Goal: Task Accomplishment & Management: Use online tool/utility

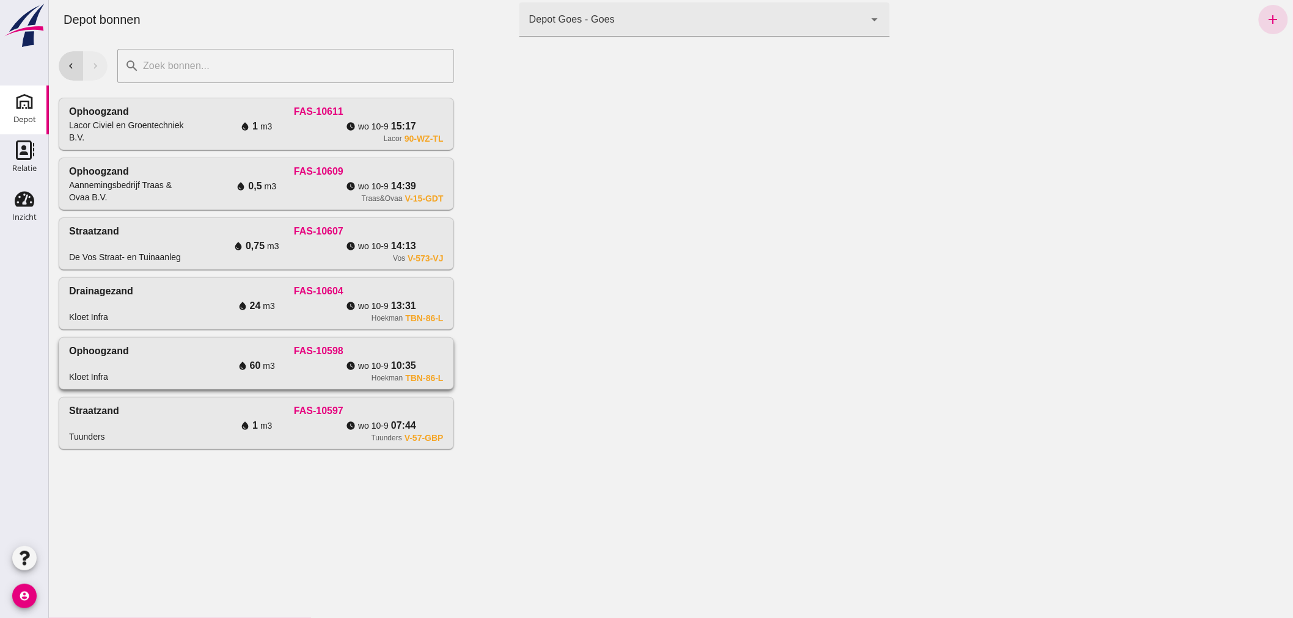
click at [201, 356] on div "FAS-10598" at bounding box center [317, 351] width 249 height 15
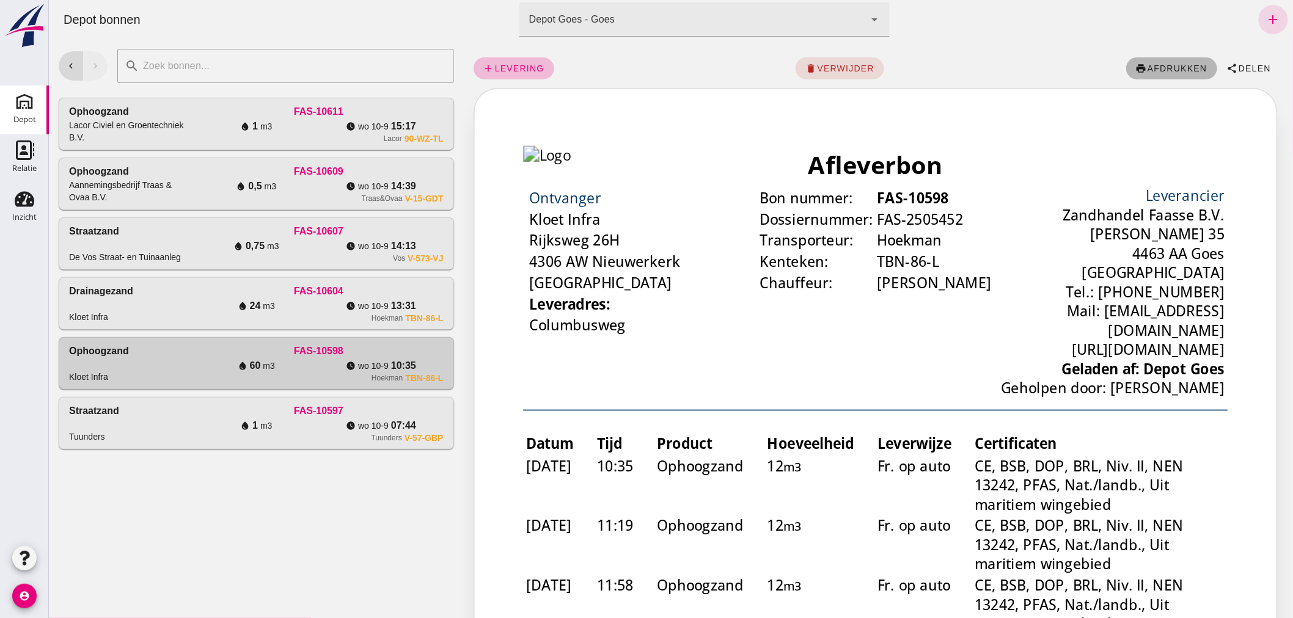
click at [1158, 61] on button "print afdrukken" at bounding box center [1171, 68] width 91 height 22
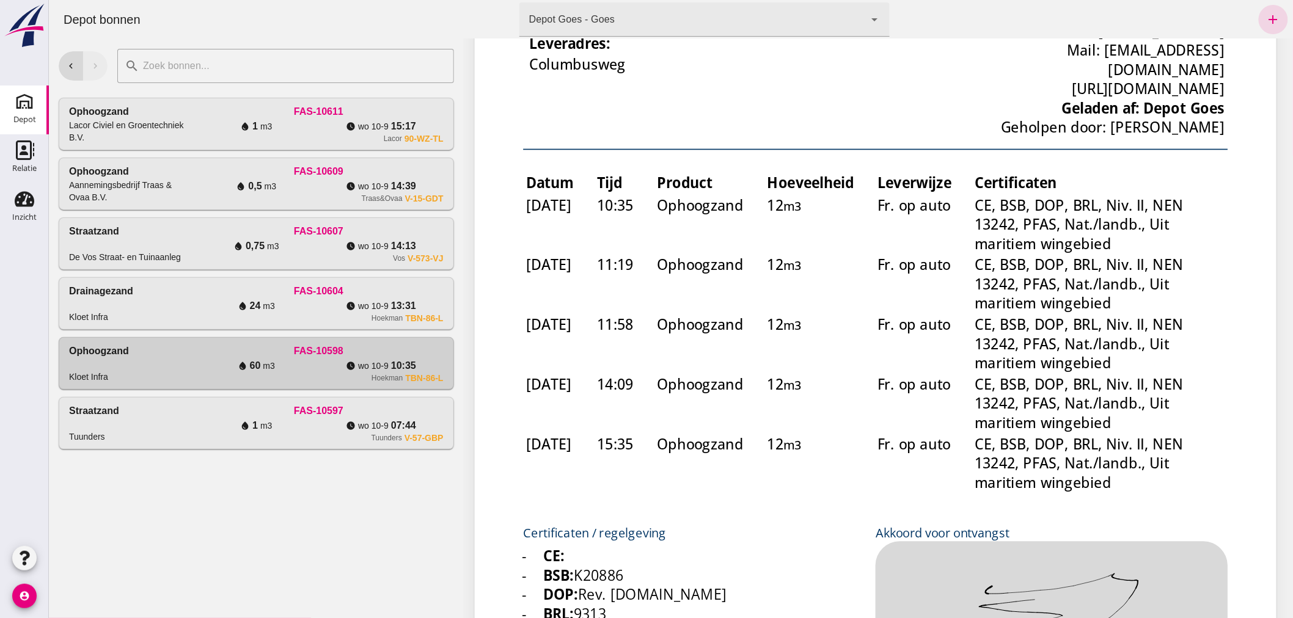
scroll to position [271, 0]
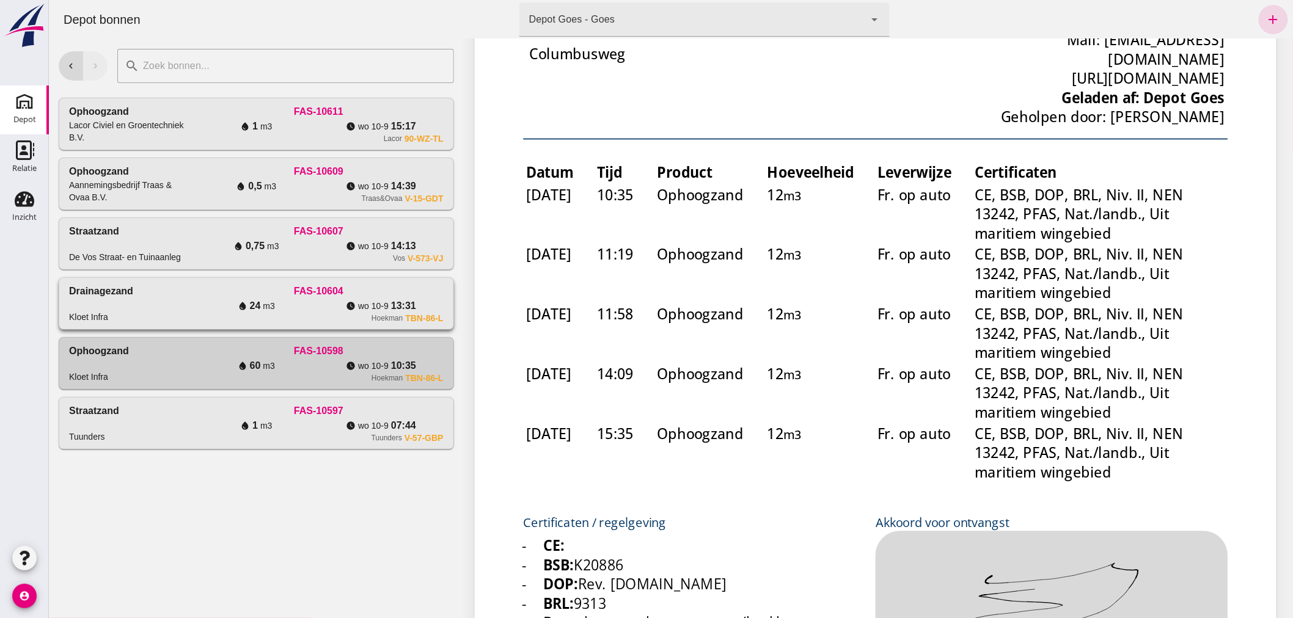
click at [205, 308] on div "water_drop 24 m3" at bounding box center [255, 306] width 125 height 15
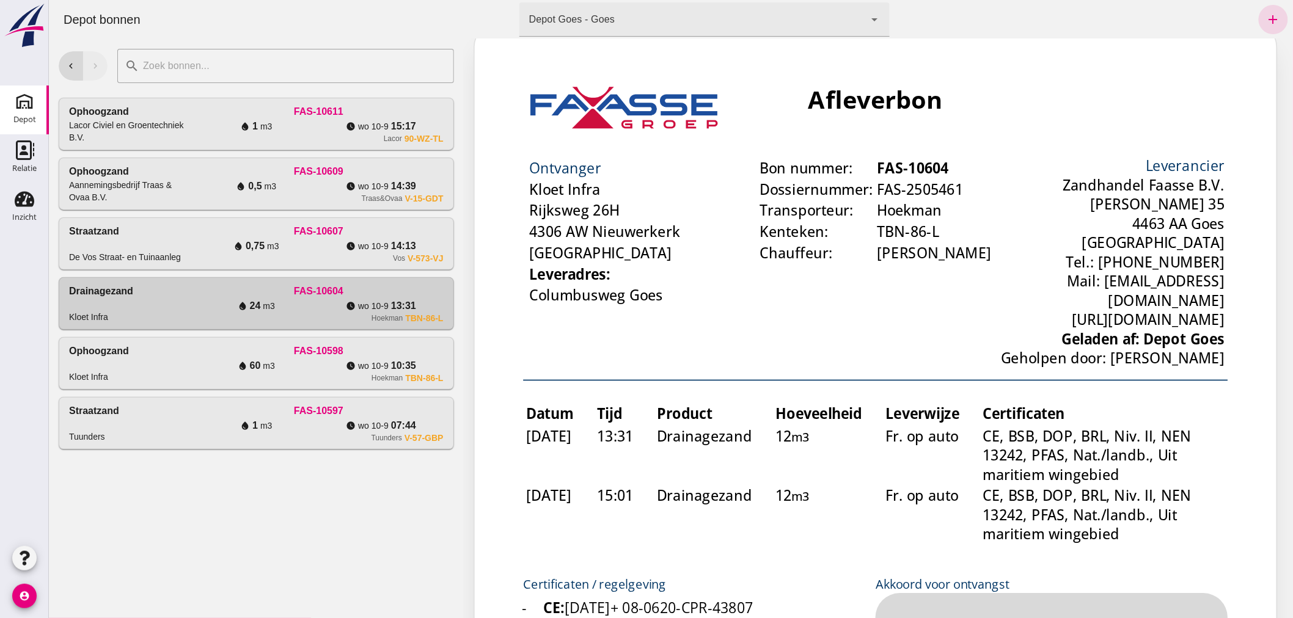
scroll to position [0, 0]
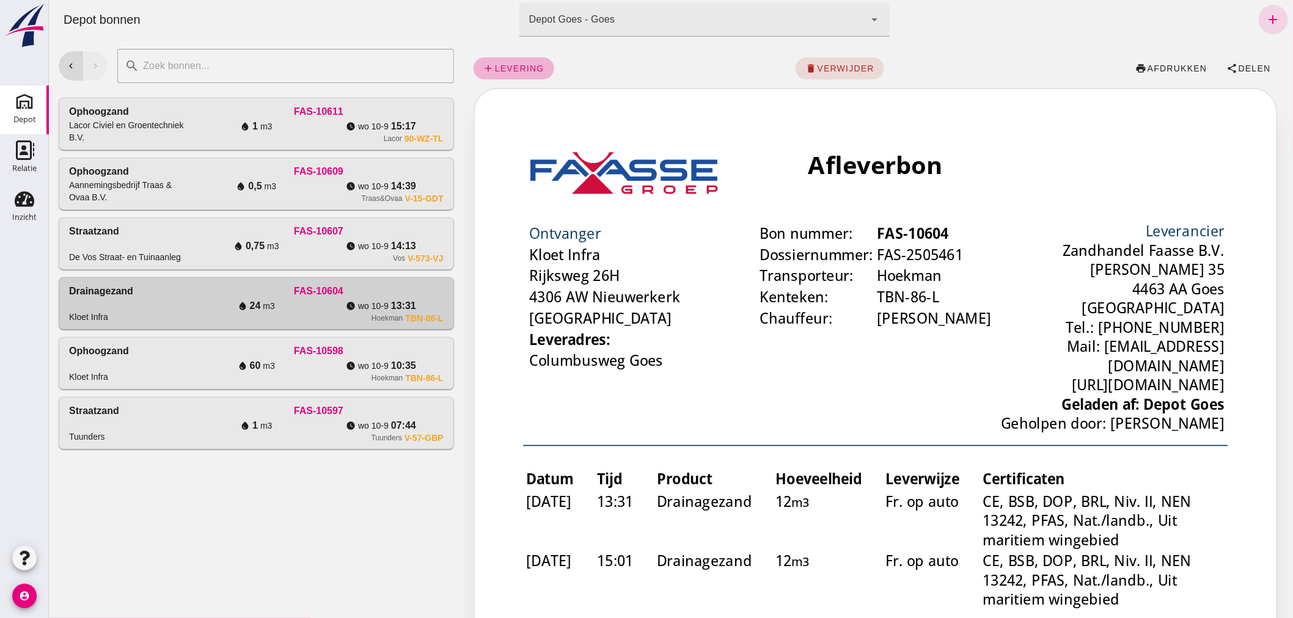
click at [513, 63] on span "add levering" at bounding box center [513, 68] width 61 height 11
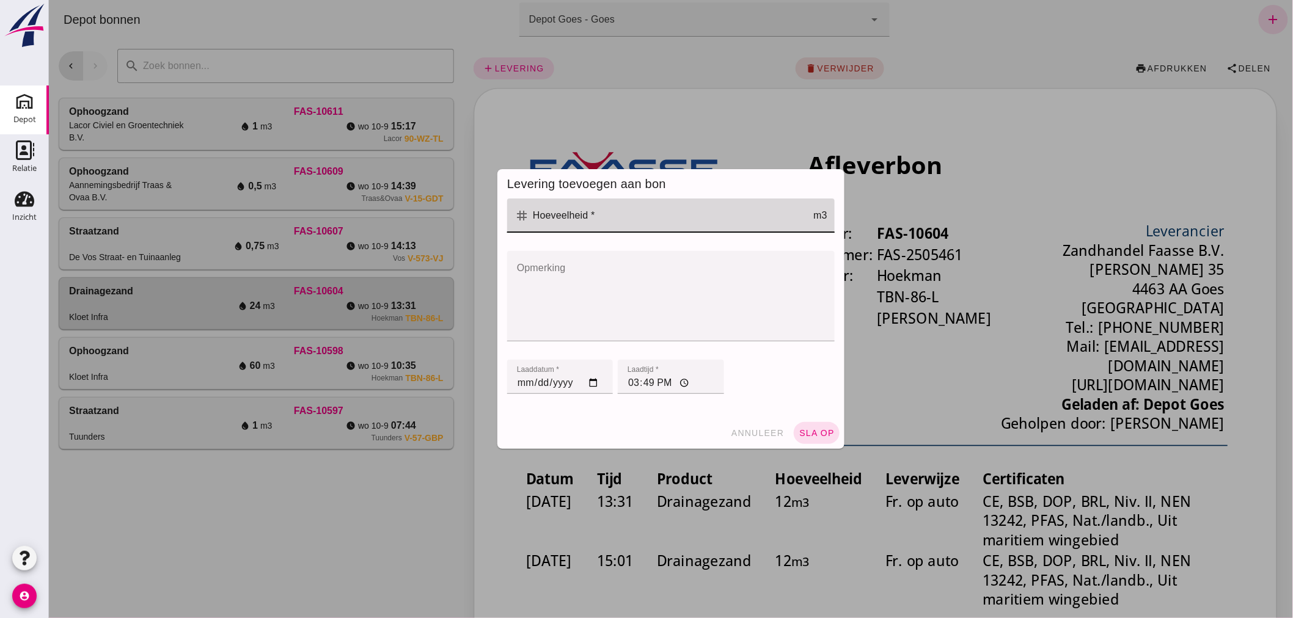
click at [607, 211] on input "Hoeveelheid *" at bounding box center [671, 216] width 284 height 34
type input "12"
click at [662, 381] on input "15:49" at bounding box center [670, 377] width 106 height 34
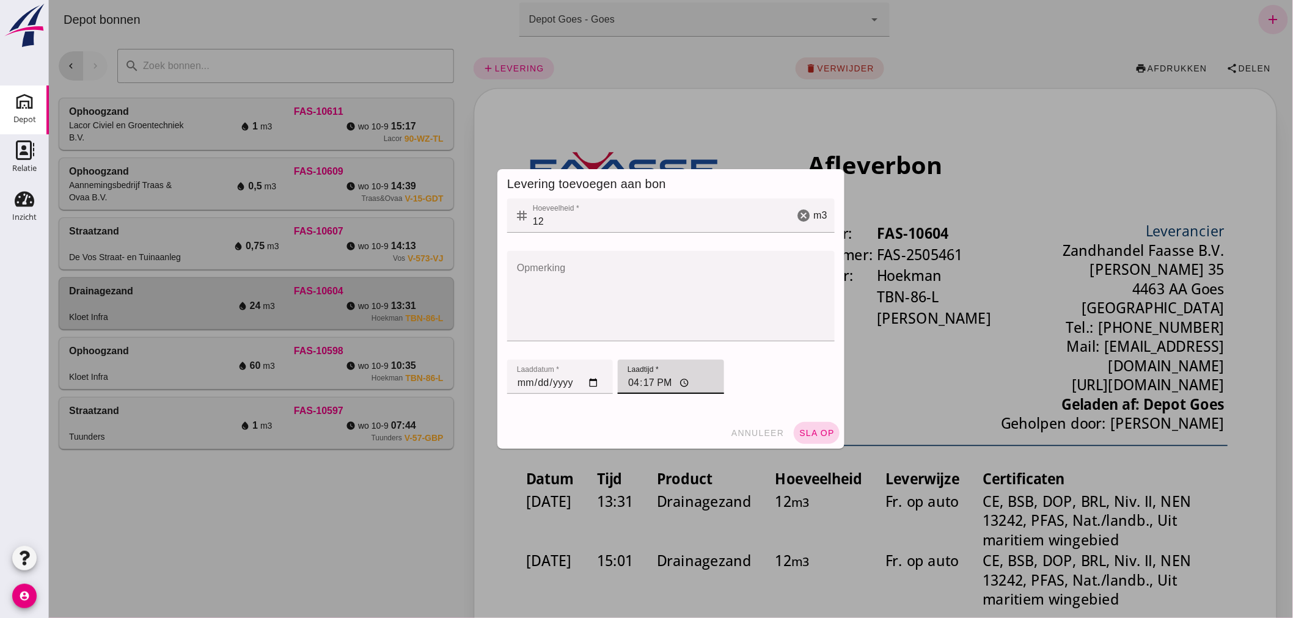
type input "16:17"
click at [808, 430] on span "sla op" at bounding box center [816, 433] width 36 height 10
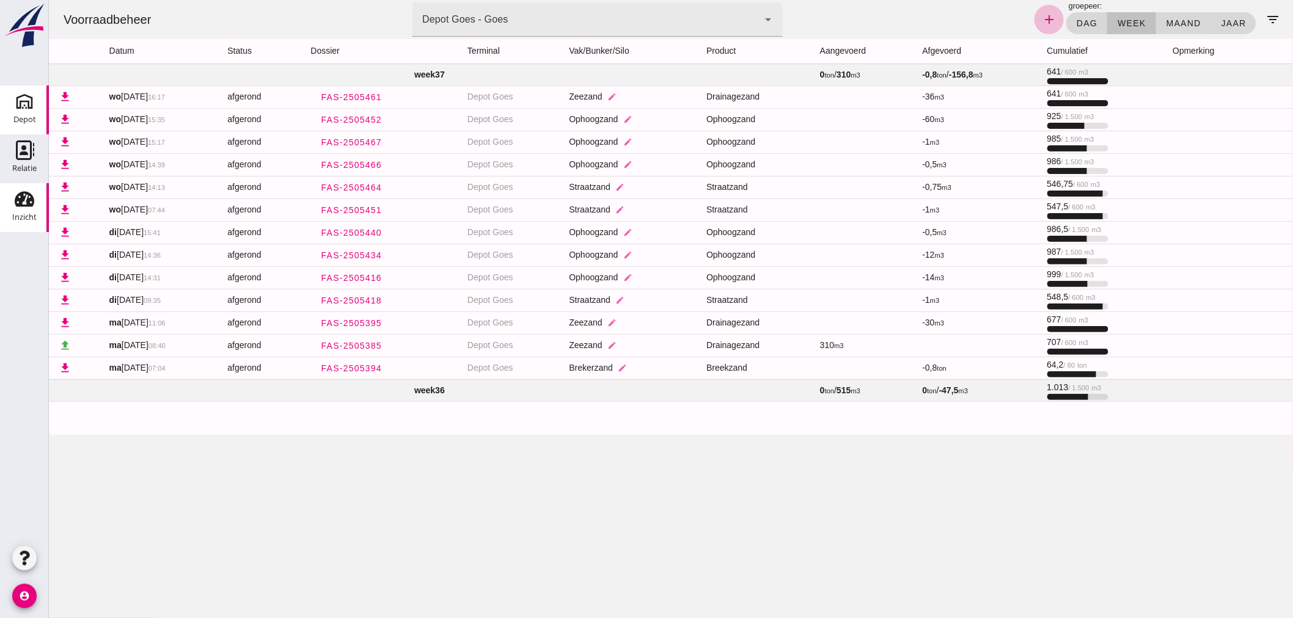
click at [31, 109] on icon "Depot" at bounding box center [25, 102] width 20 height 20
